Goal: Information Seeking & Learning: Learn about a topic

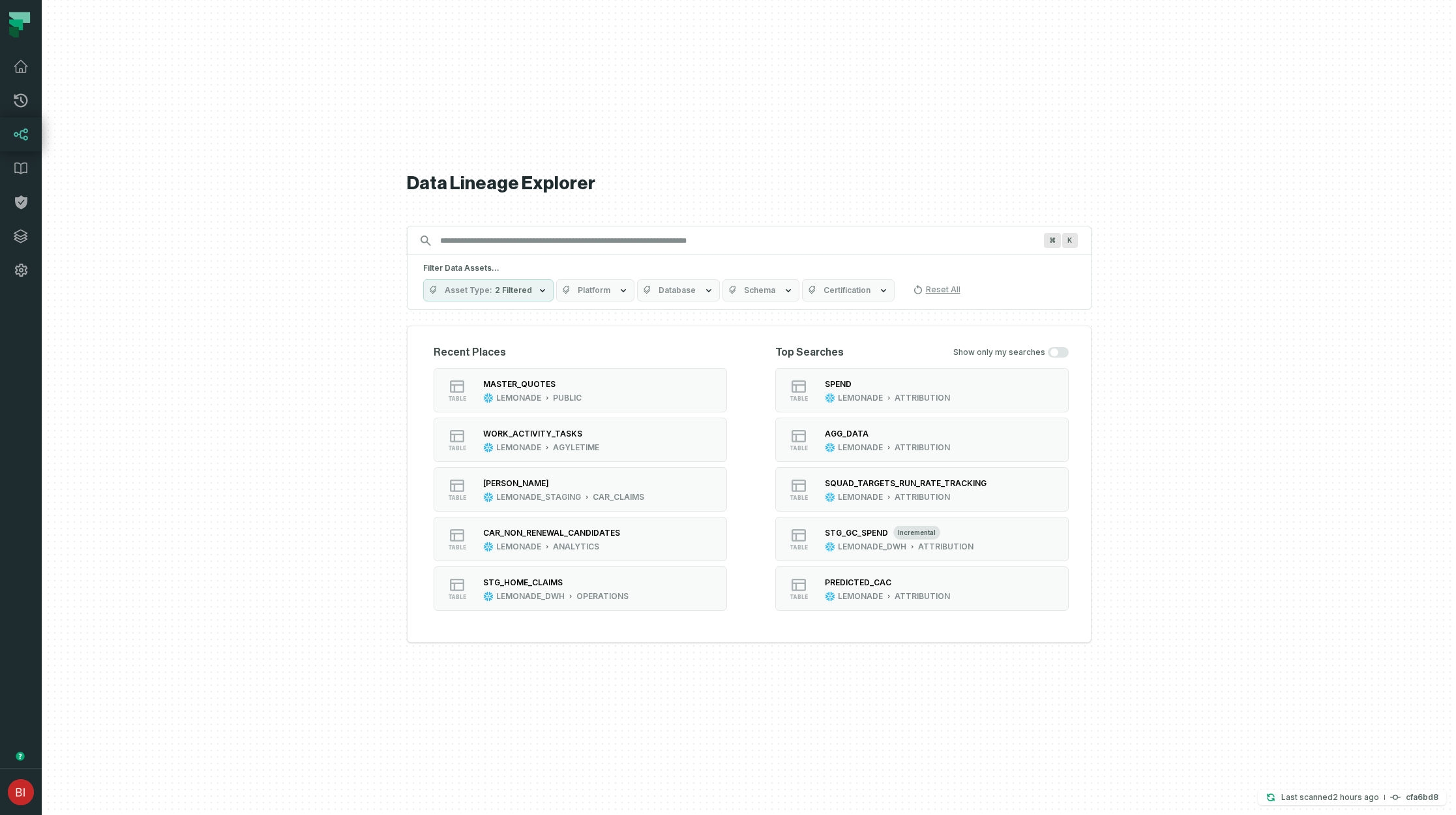
click at [621, 248] on input "Discovery Provider cmdk menu" at bounding box center [737, 241] width 610 height 21
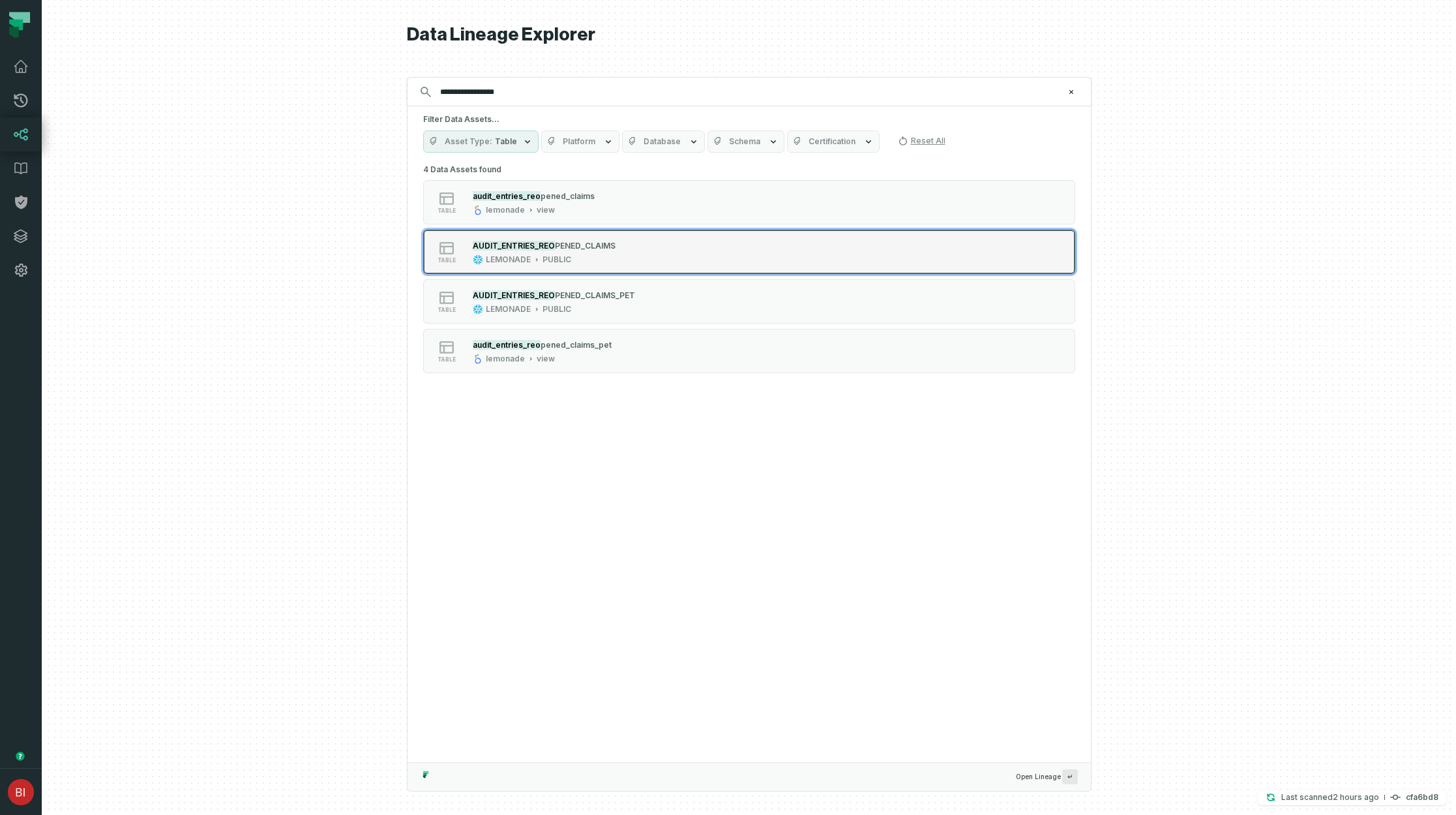
type input "**********"
click at [626, 253] on div "table AUDIT_ENTRIES_REO PENED_CLAIMS LEMONADE PUBLIC" at bounding box center [588, 251] width 326 height 26
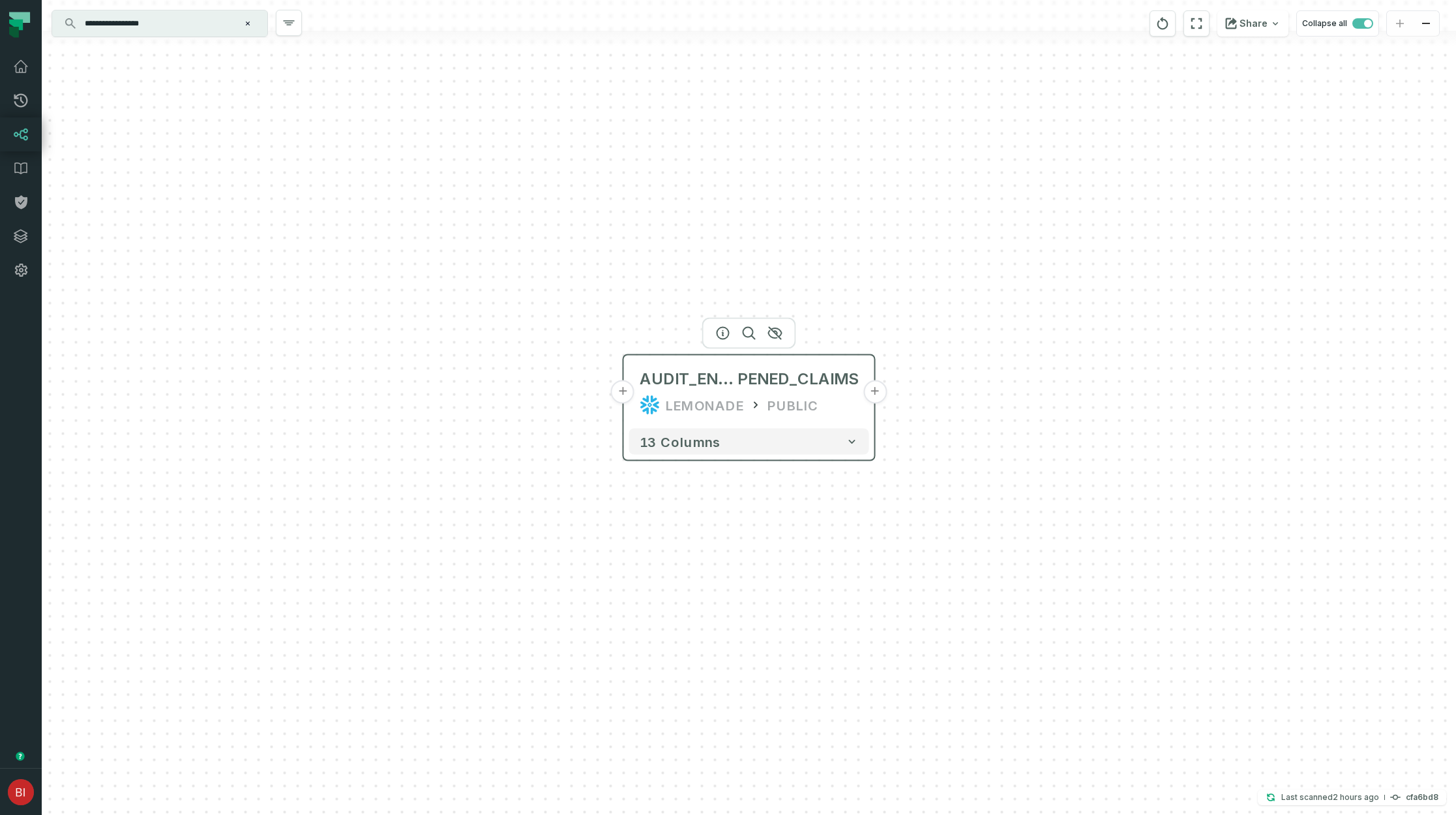
click at [624, 401] on button "+" at bounding box center [623, 392] width 24 height 24
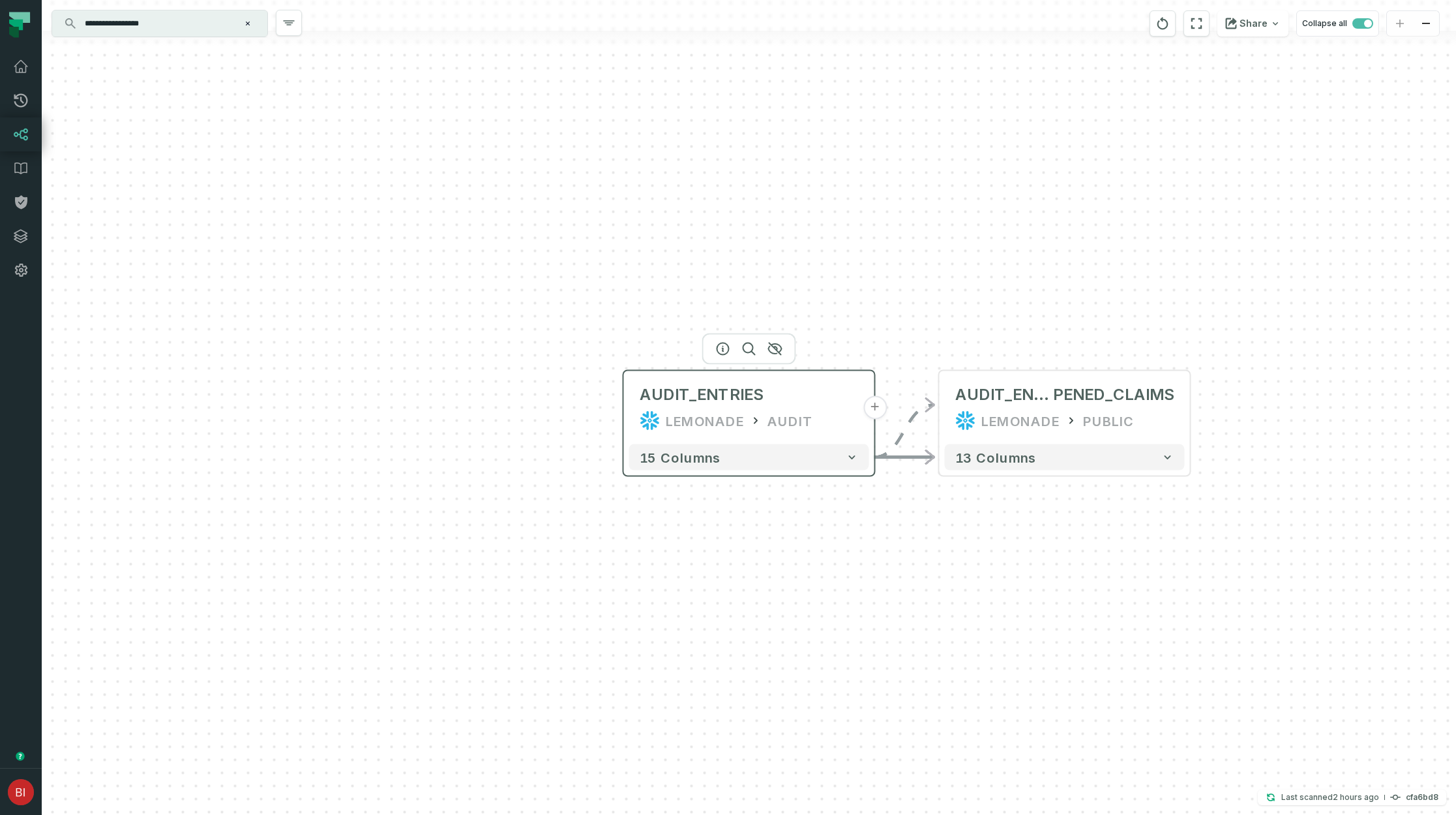
click at [675, 407] on div "AUDIT_ENTRIES LEMONADE AUDIT" at bounding box center [749, 407] width 240 height 63
click at [246, 22] on icon "Clear search query" at bounding box center [247, 23] width 8 height 8
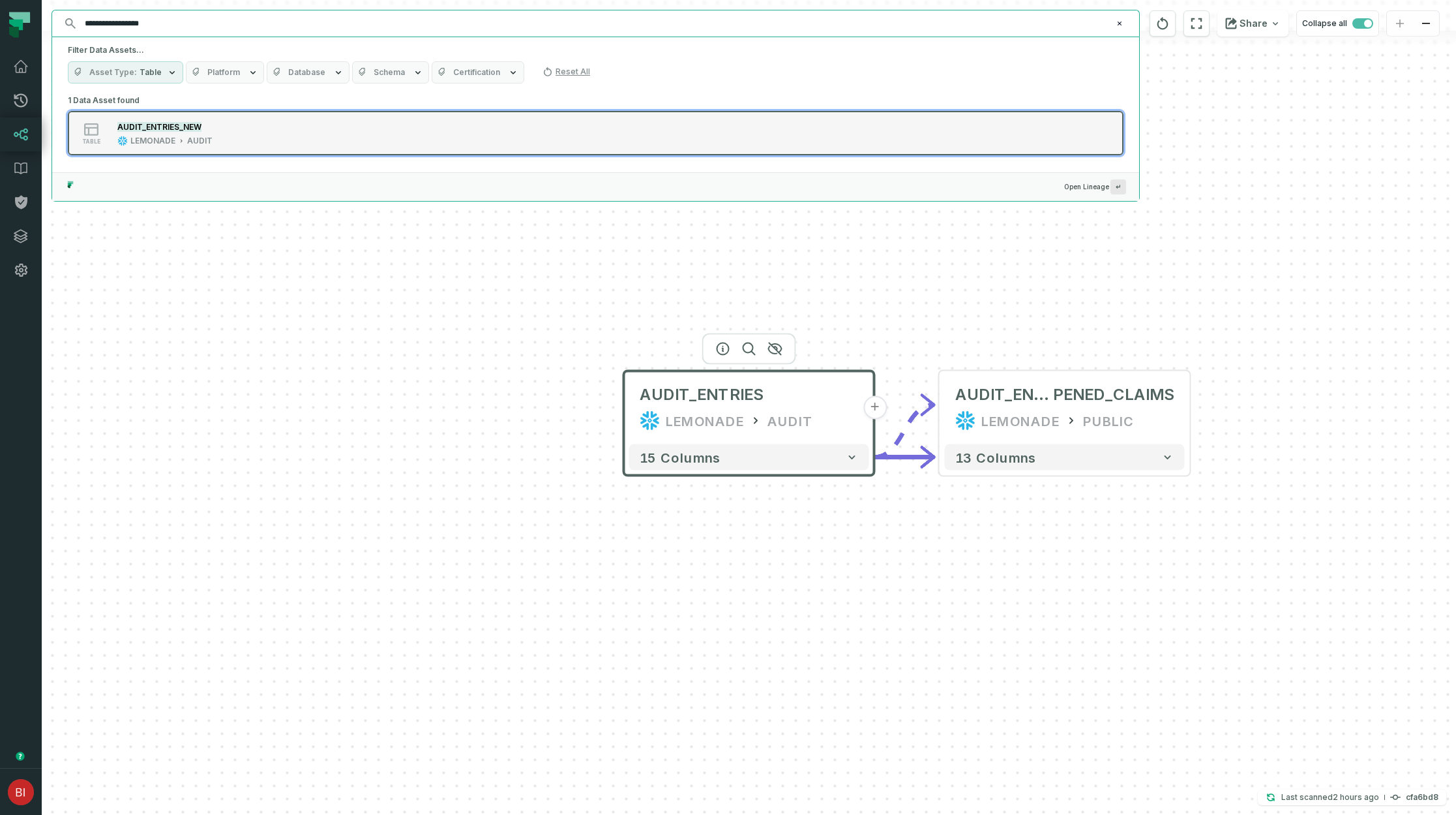
type input "**********"
click at [233, 135] on div "table AUDIT_ENTRIES_NEW LEMONADE AUDIT" at bounding box center [233, 132] width 326 height 26
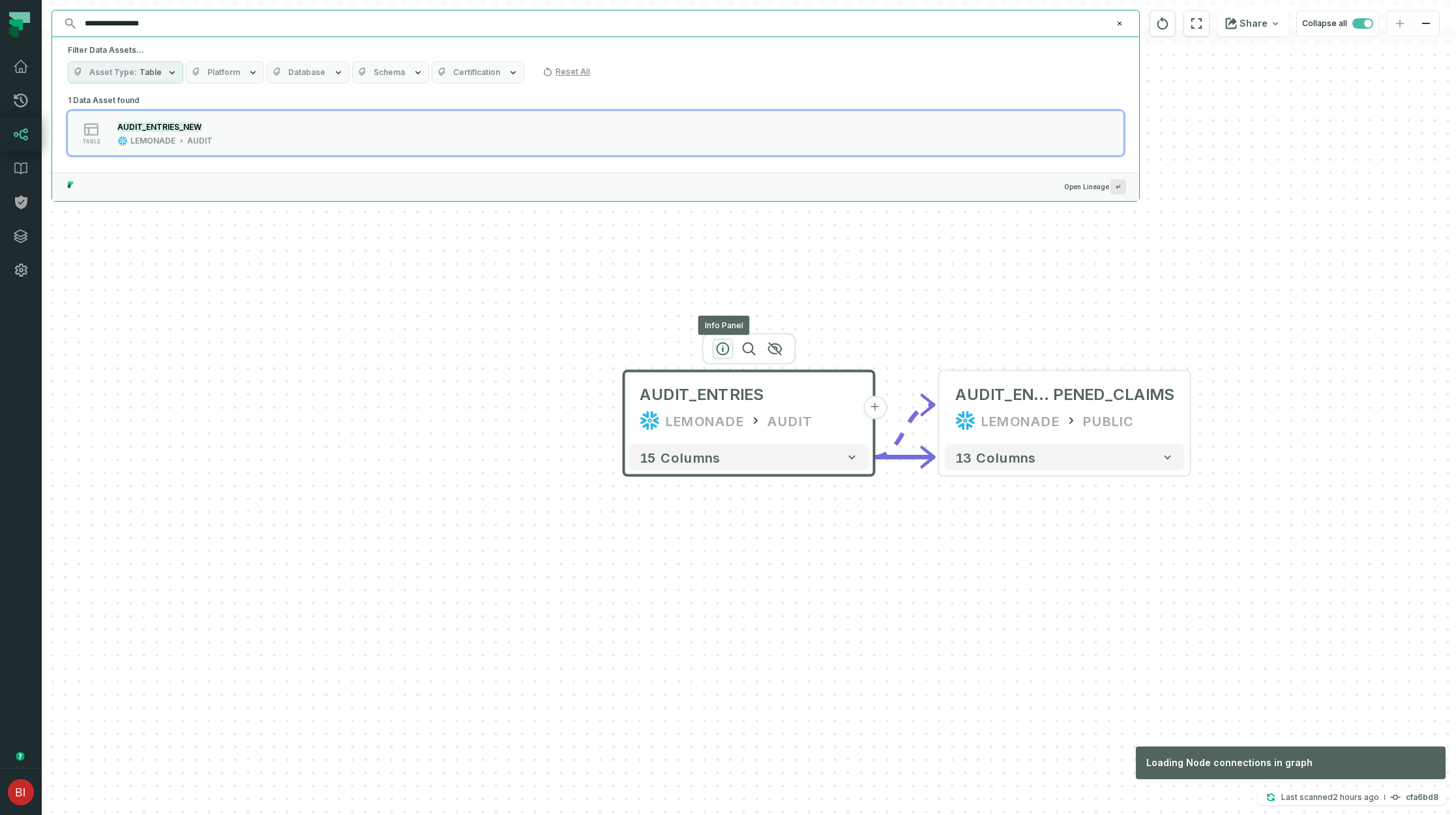
click at [721, 349] on icon "button" at bounding box center [722, 349] width 16 height 16
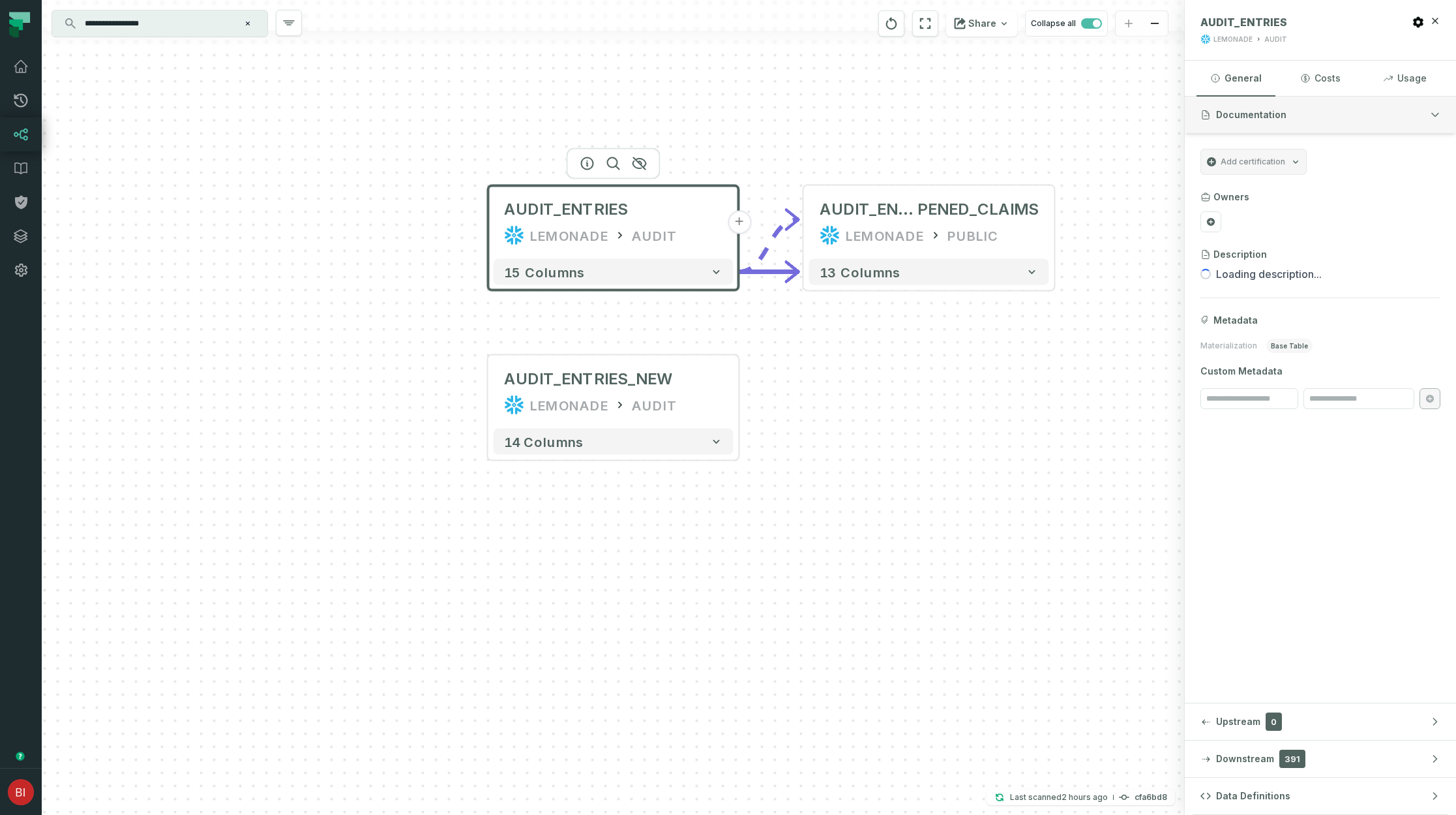
click at [1433, 114] on icon "button" at bounding box center [1435, 115] width 10 height 10
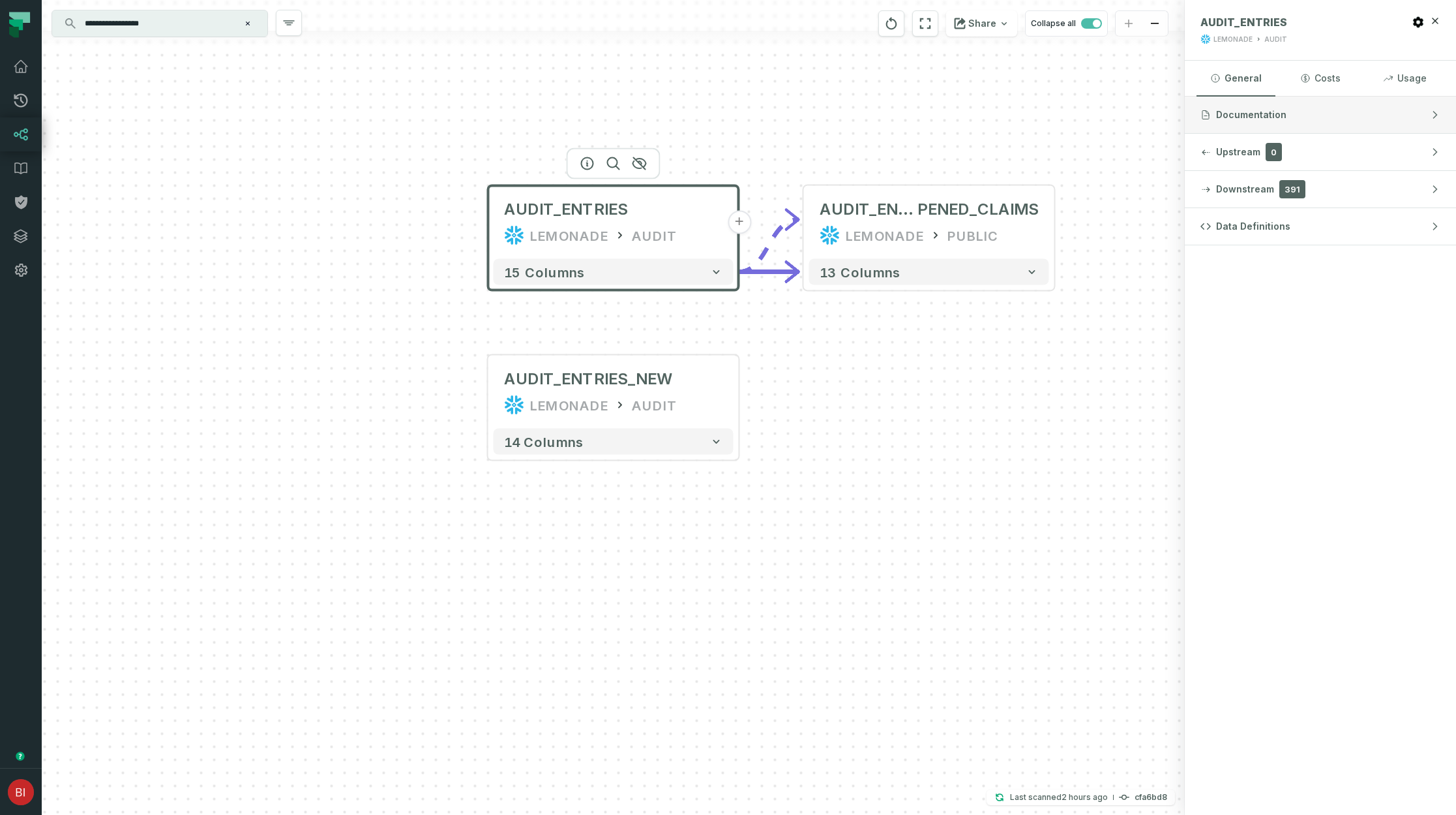
click at [1433, 114] on icon "button" at bounding box center [1435, 115] width 10 height 10
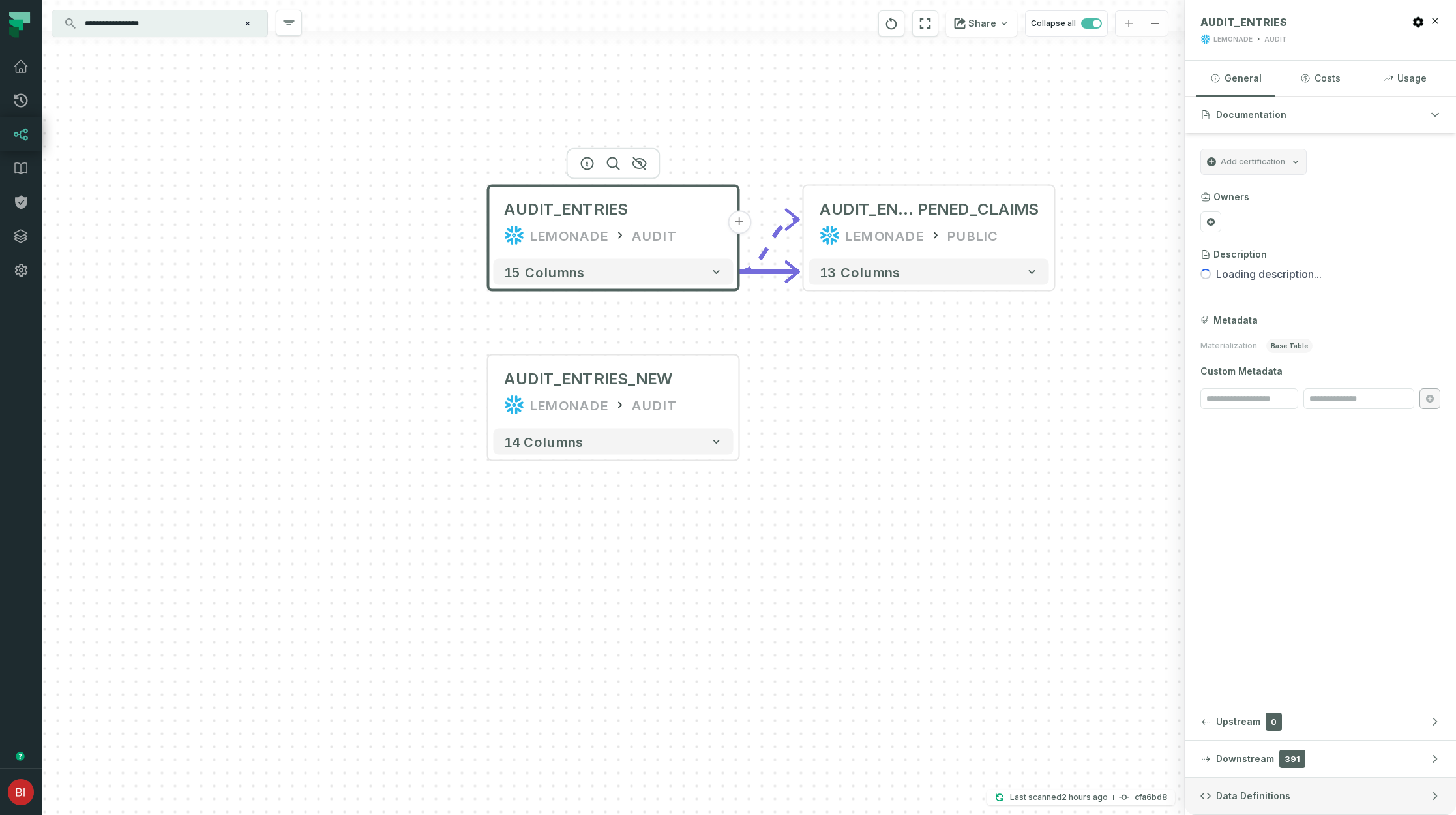
click at [1329, 788] on button "Data Definitions" at bounding box center [1320, 795] width 271 height 36
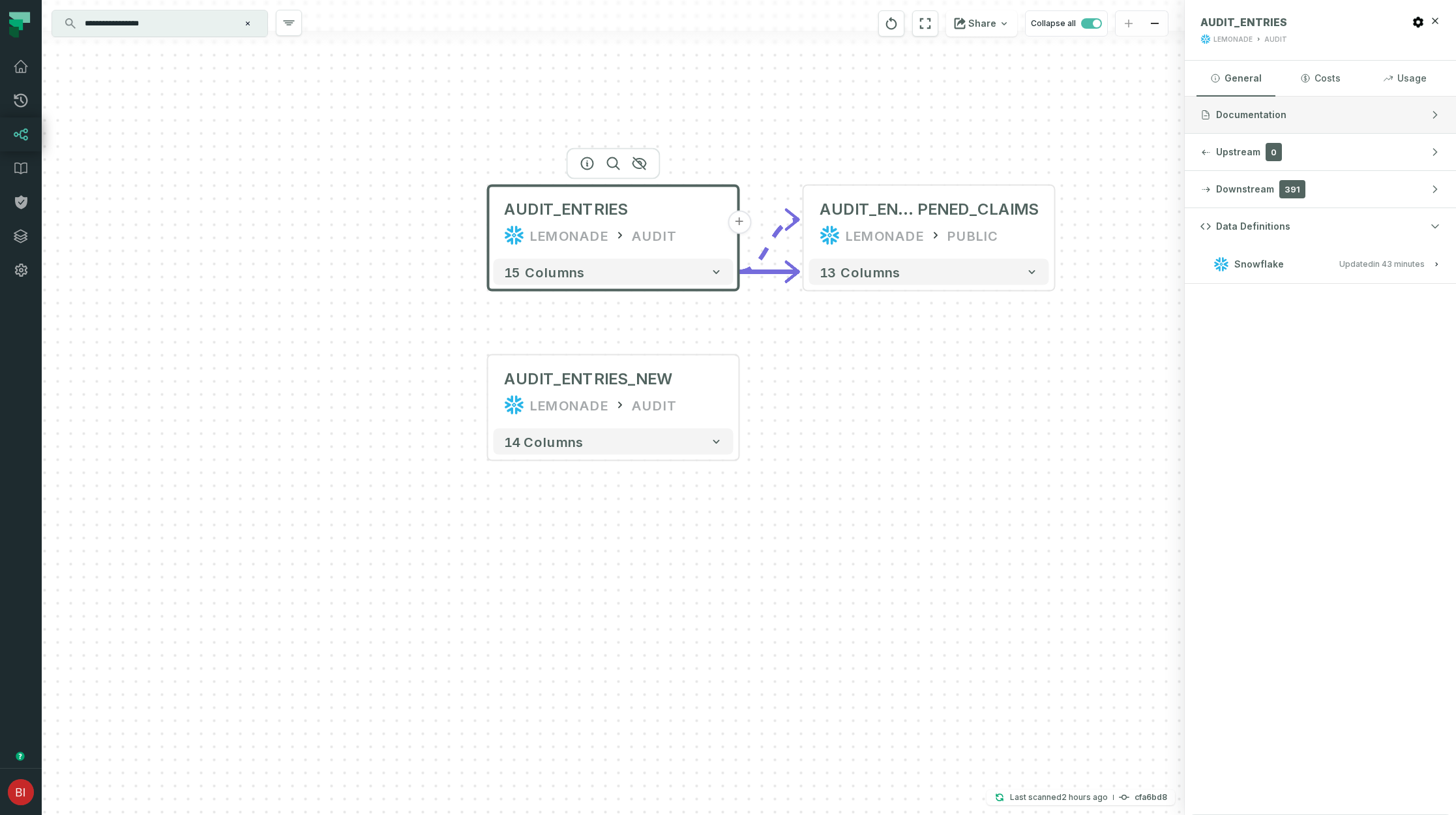
click at [1384, 115] on button "Documentation" at bounding box center [1320, 115] width 271 height 36
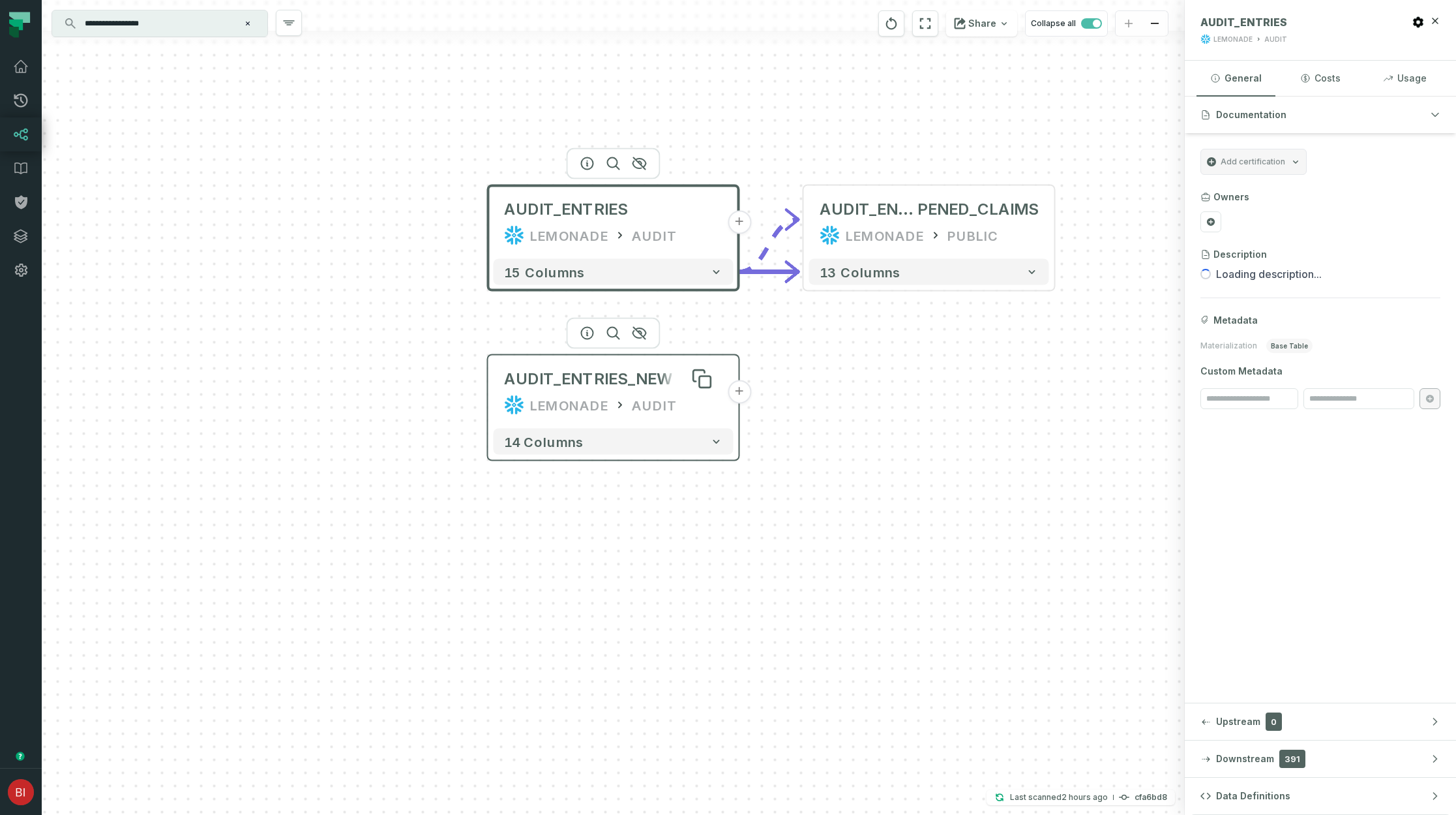
click at [618, 381] on div "AUDIT_ENTRIES_NEW" at bounding box center [588, 379] width 168 height 21
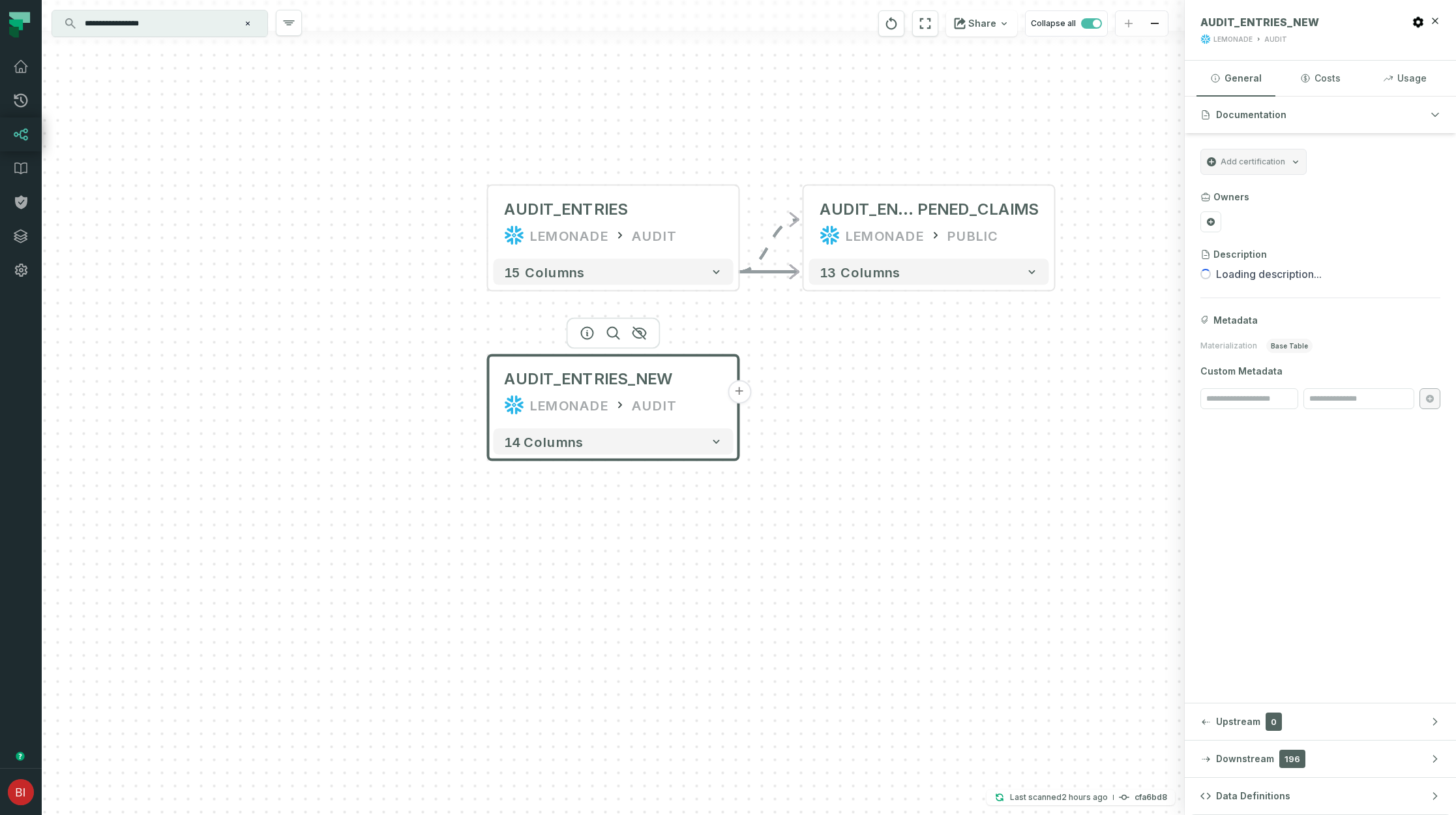
click at [739, 395] on button "+" at bounding box center [739, 392] width 24 height 24
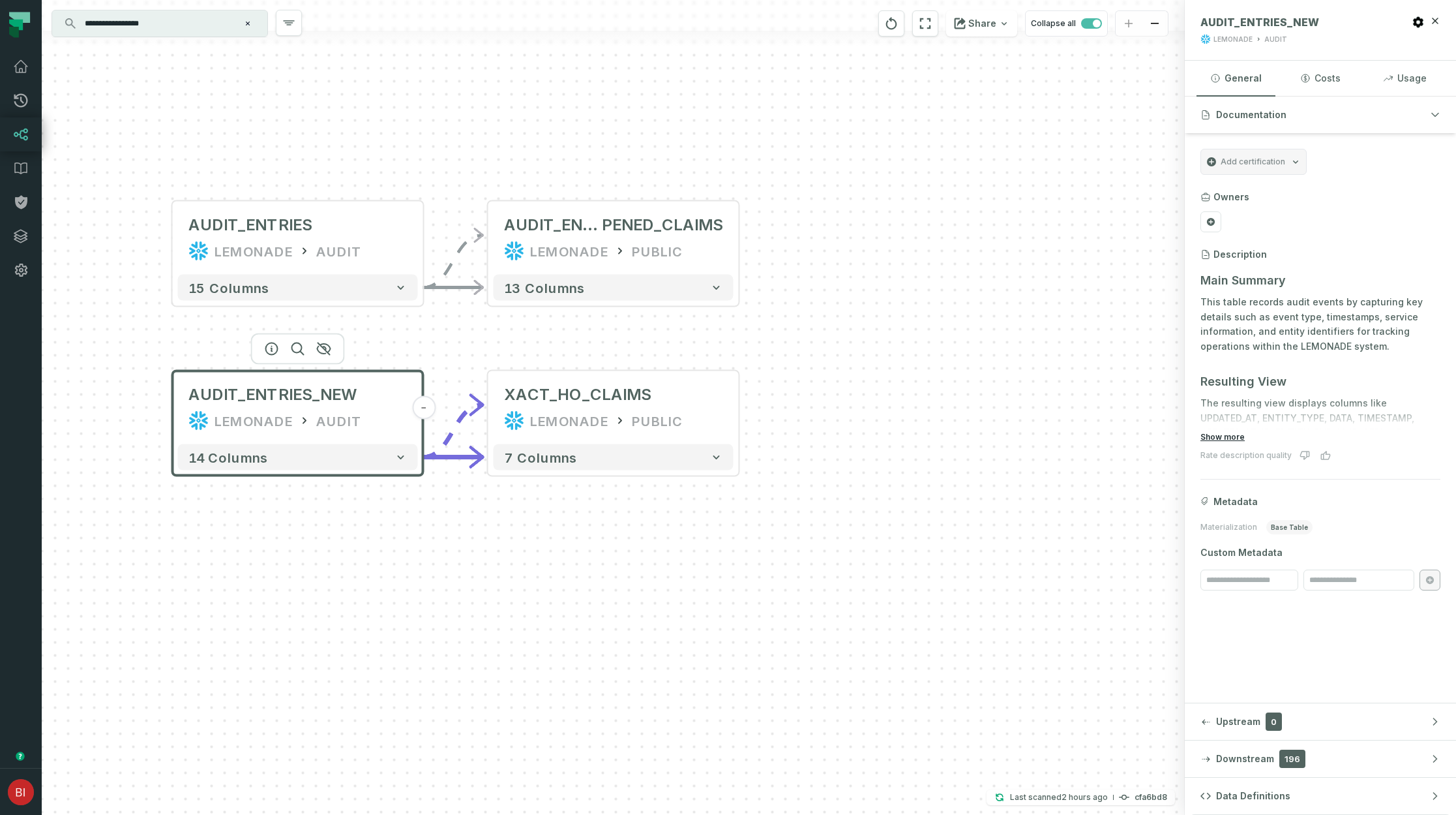
click at [1227, 439] on button "Show more" at bounding box center [1223, 437] width 44 height 10
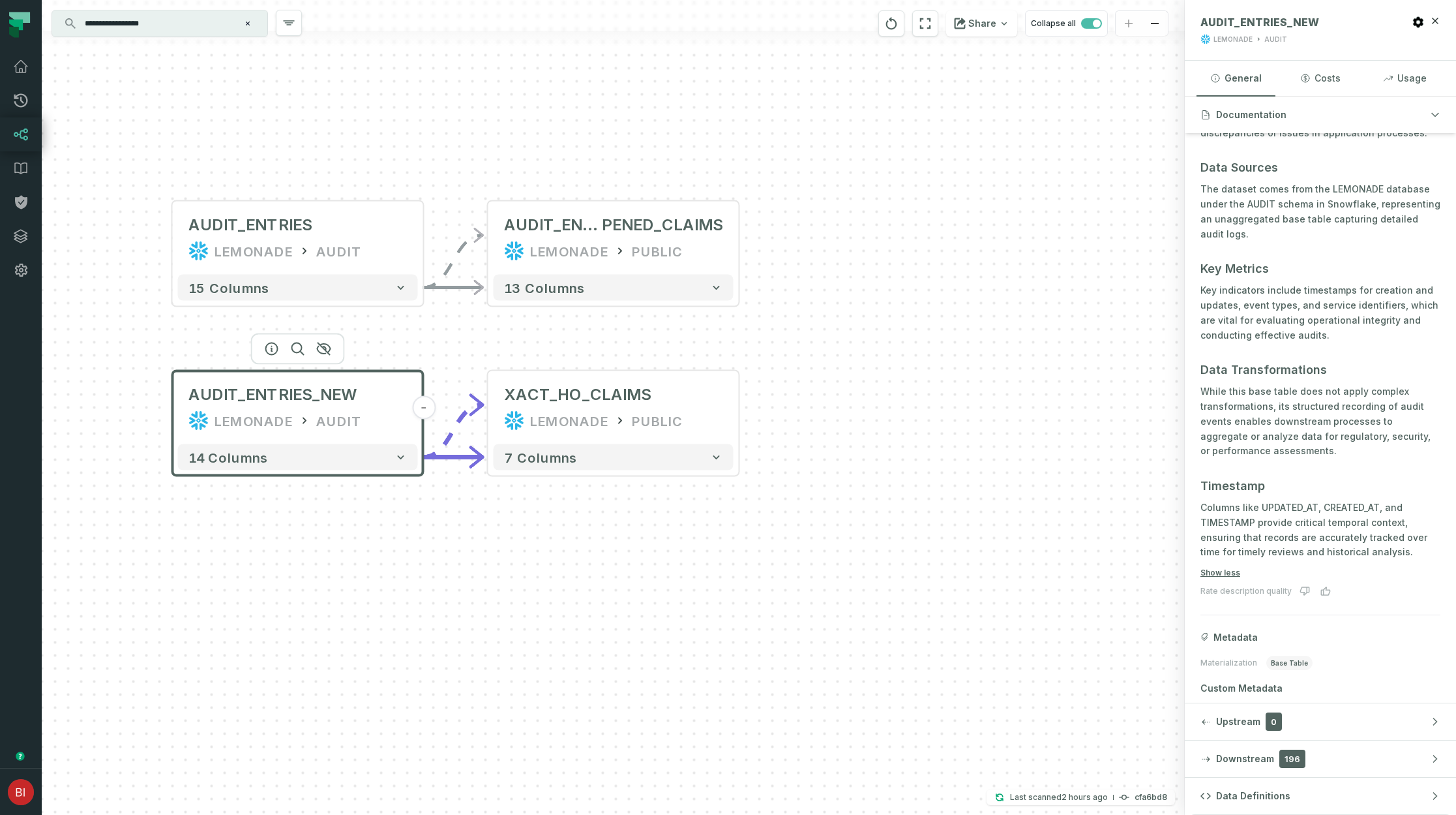
scroll to position [449, 0]
